Goal: Transaction & Acquisition: Purchase product/service

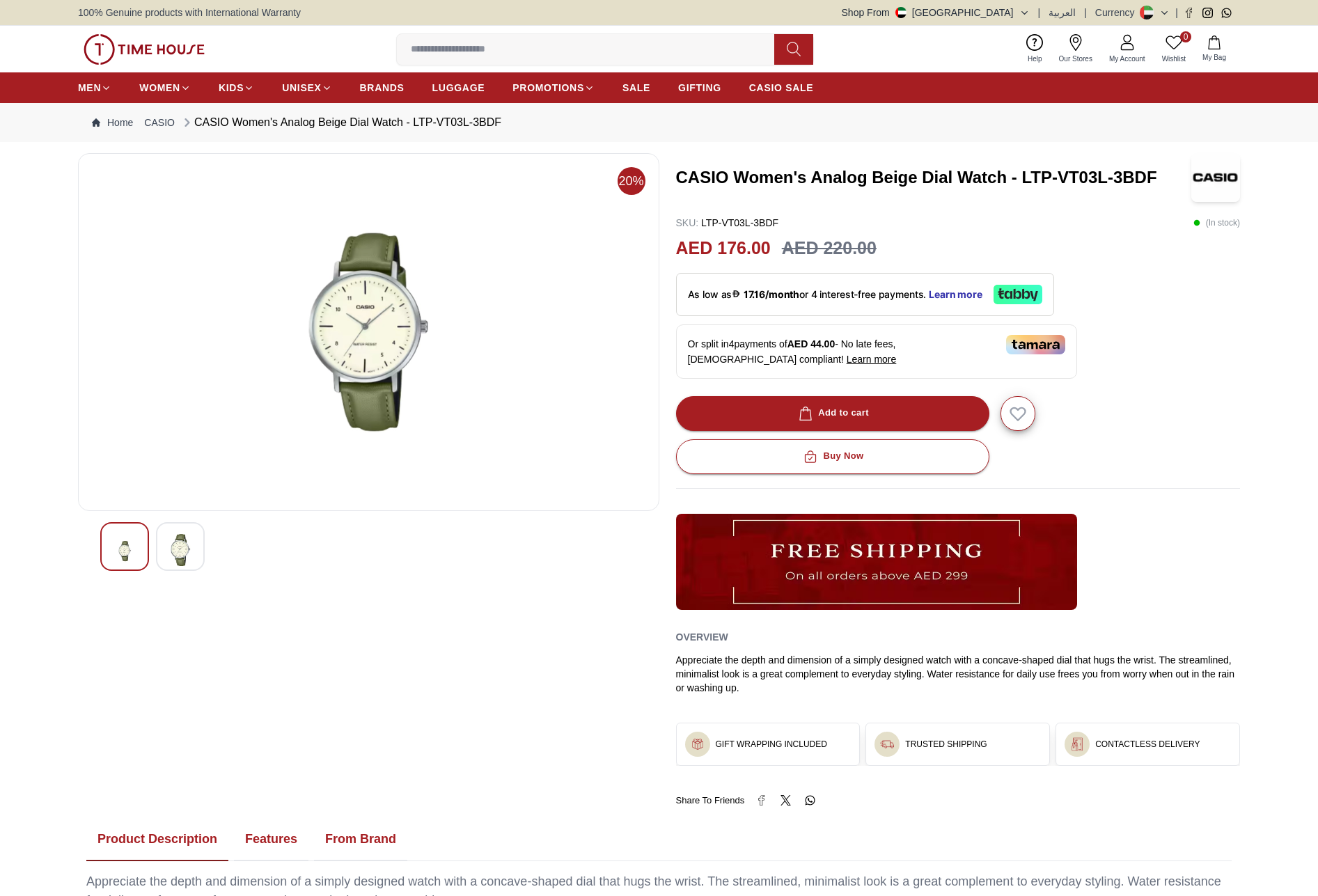
click at [181, 546] on img at bounding box center [180, 550] width 25 height 32
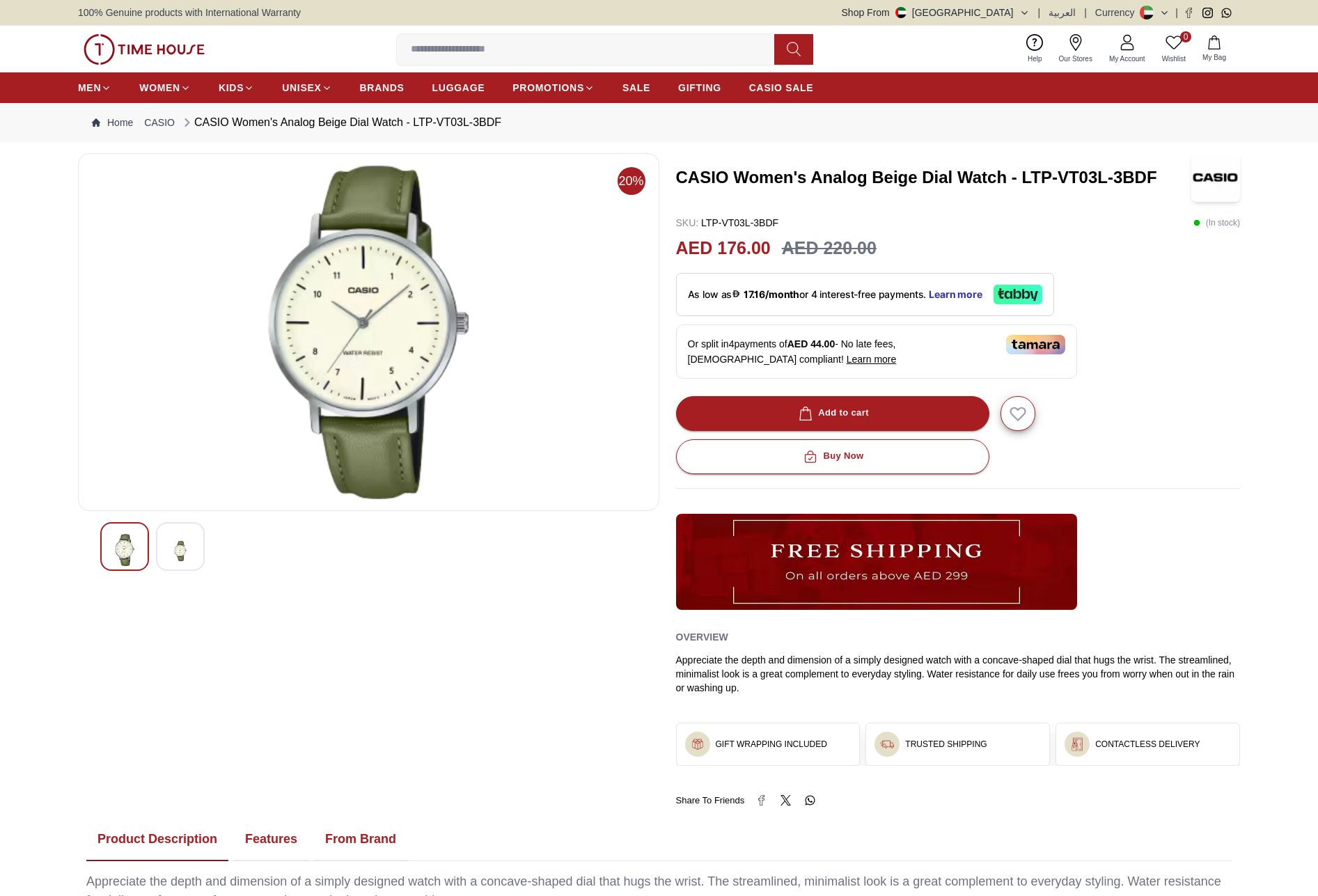
click at [129, 552] on img at bounding box center [124, 550] width 25 height 32
click at [180, 546] on img at bounding box center [180, 551] width 25 height 34
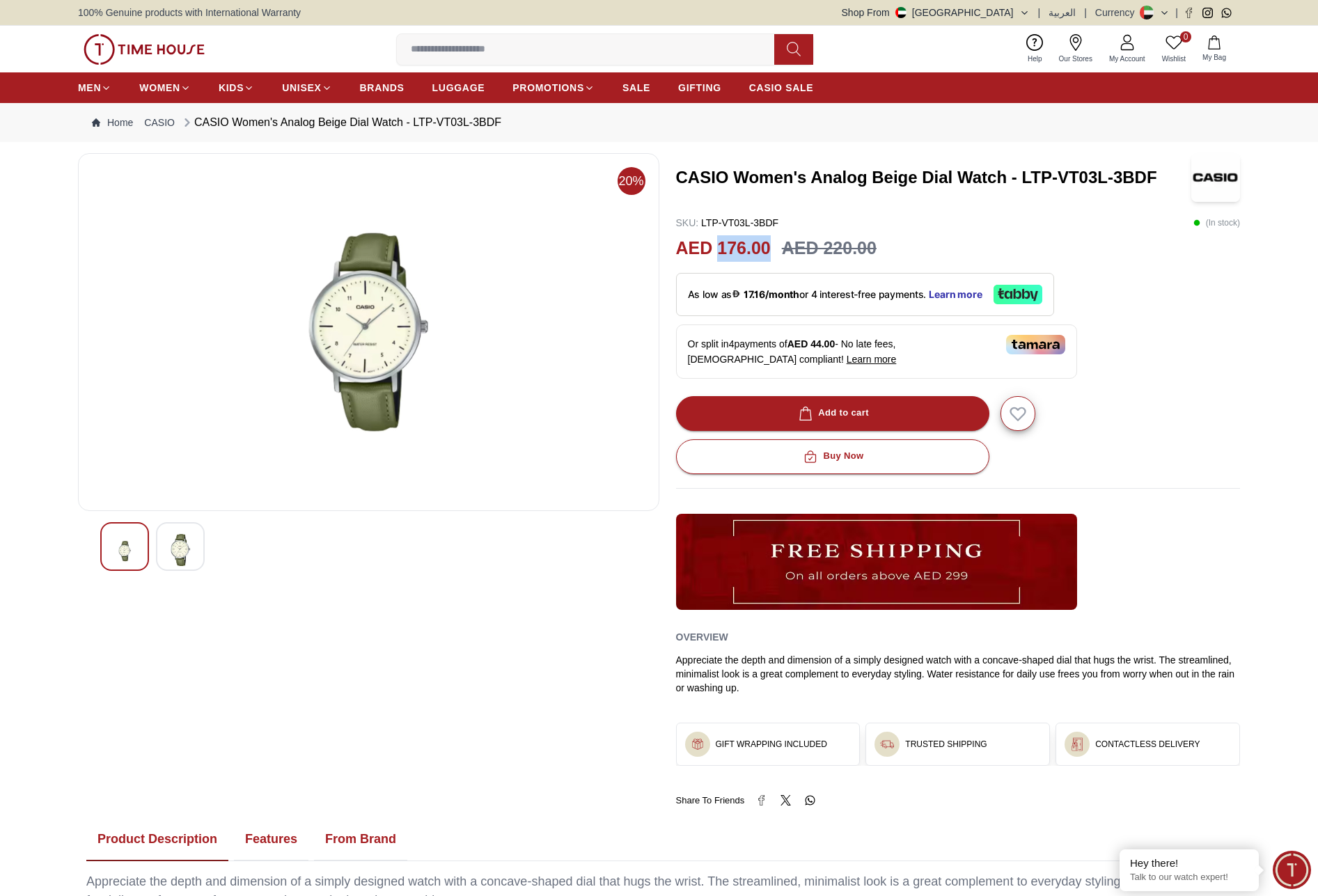
drag, startPoint x: 766, startPoint y: 245, endPoint x: 720, endPoint y: 246, distance: 46.0
click at [720, 246] on h2 "AED 176.00" at bounding box center [723, 248] width 95 height 27
copy h2 "176.00"
click at [510, 720] on div "20%" at bounding box center [369, 479] width 582 height 653
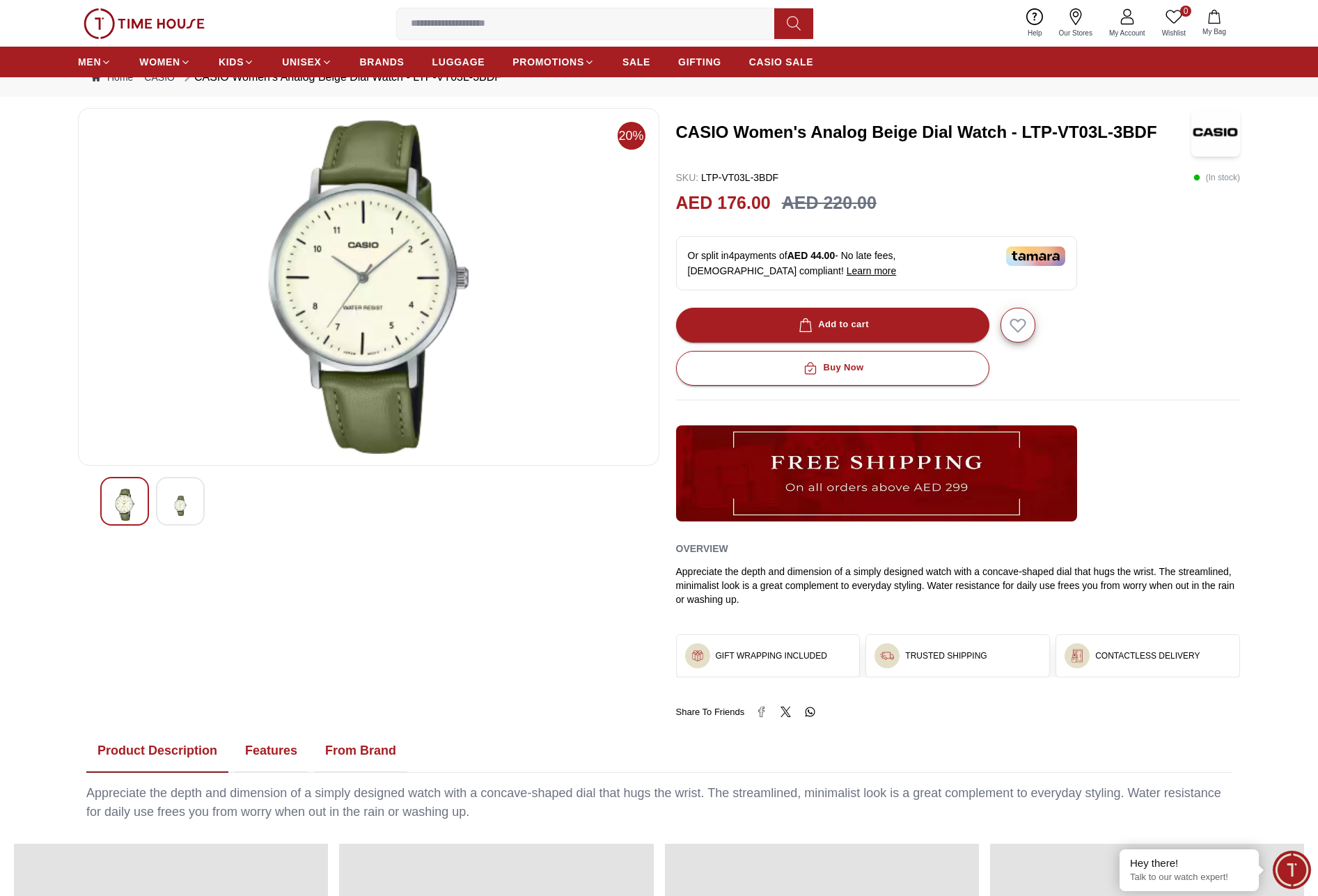
scroll to position [487, 0]
